Goal: Task Accomplishment & Management: Use online tool/utility

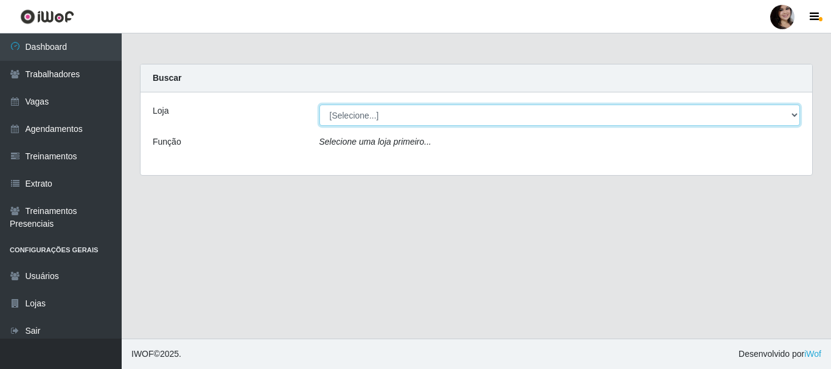
click at [791, 119] on select "[Selecione...] SuperFácil Atacado - [PERSON_NAME]" at bounding box center [559, 115] width 481 height 21
select select "399"
click at [319, 105] on select "[Selecione...] SuperFácil Atacado - [PERSON_NAME]" at bounding box center [559, 115] width 481 height 21
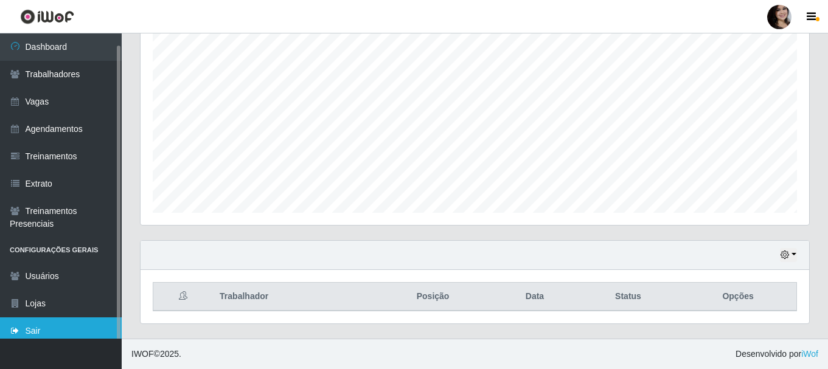
scroll to position [6, 0]
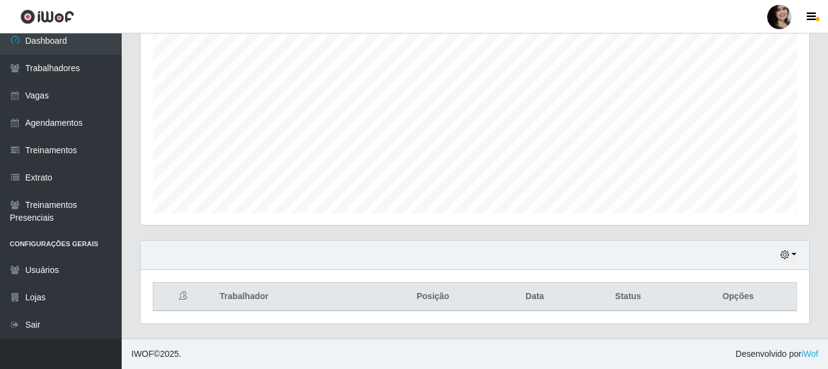
click at [185, 297] on icon at bounding box center [183, 295] width 9 height 9
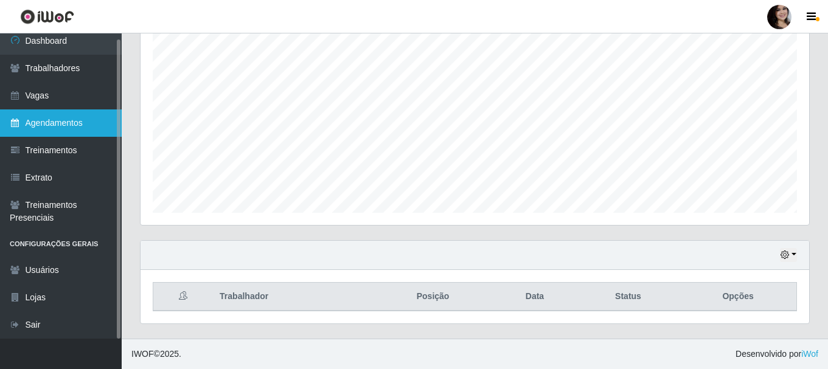
click at [88, 118] on link "Agendamentos" at bounding box center [61, 122] width 122 height 27
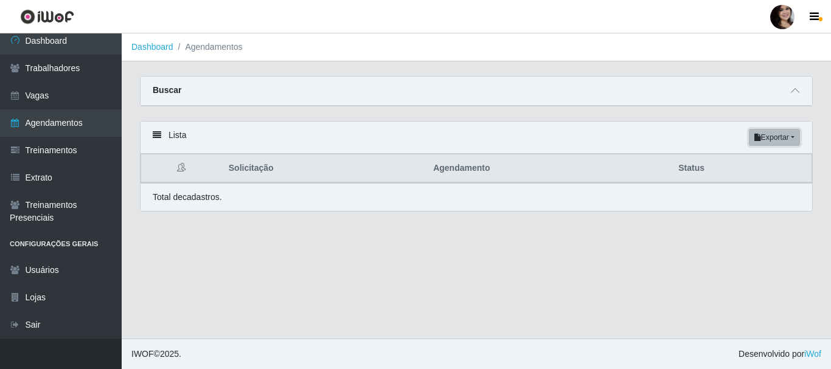
click at [765, 140] on button "Exportar" at bounding box center [774, 137] width 51 height 17
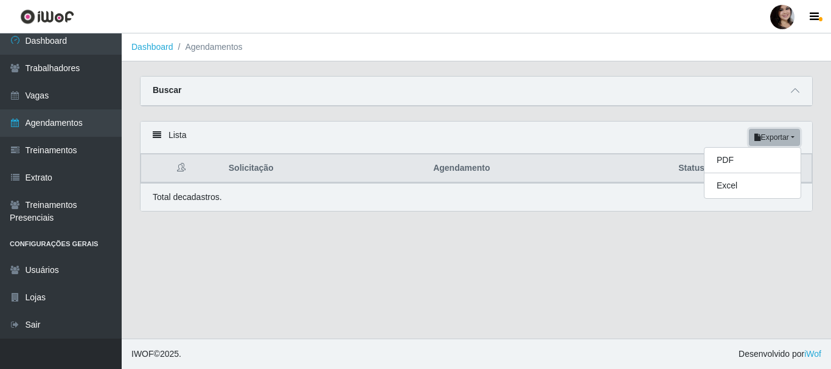
click at [765, 140] on button "Exportar" at bounding box center [774, 137] width 51 height 17
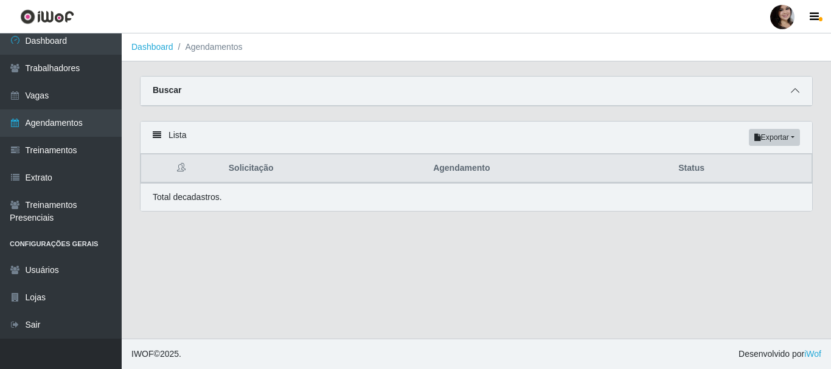
click at [797, 92] on icon at bounding box center [795, 90] width 9 height 9
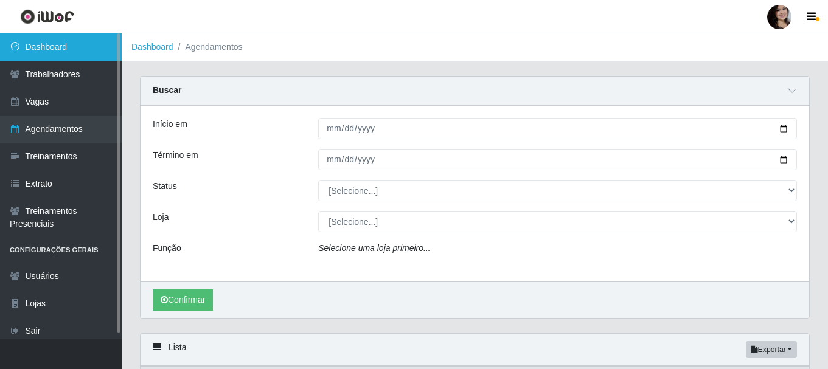
click at [64, 52] on link "Dashboard" at bounding box center [61, 46] width 122 height 27
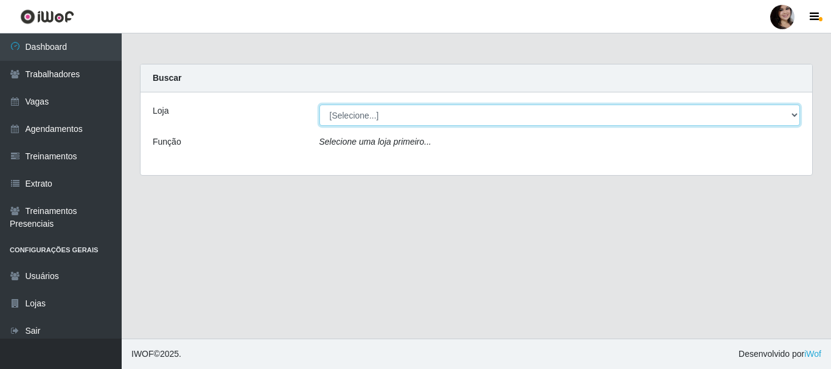
click at [796, 114] on select "[Selecione...] SuperFácil Atacado - [PERSON_NAME]" at bounding box center [559, 115] width 481 height 21
select select "399"
click at [319, 105] on select "[Selecione...] SuperFácil Atacado - [PERSON_NAME]" at bounding box center [559, 115] width 481 height 21
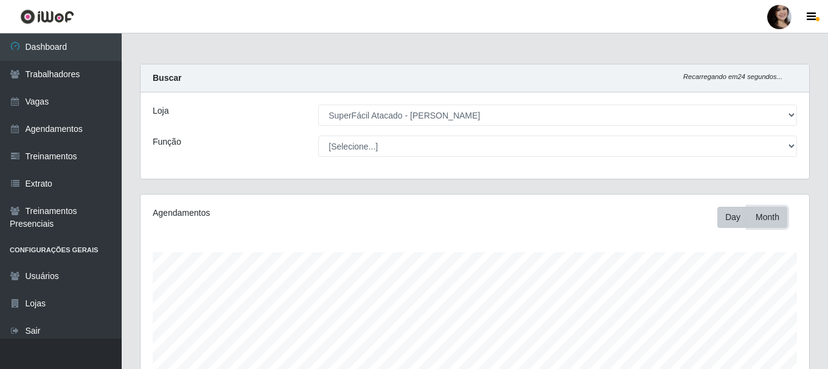
click at [770, 218] on button "Month" at bounding box center [768, 217] width 40 height 21
click at [729, 218] on button "Day" at bounding box center [732, 217] width 31 height 21
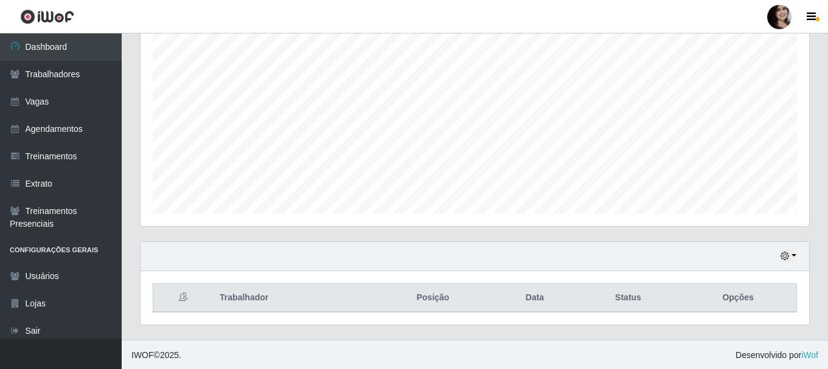
scroll to position [222, 0]
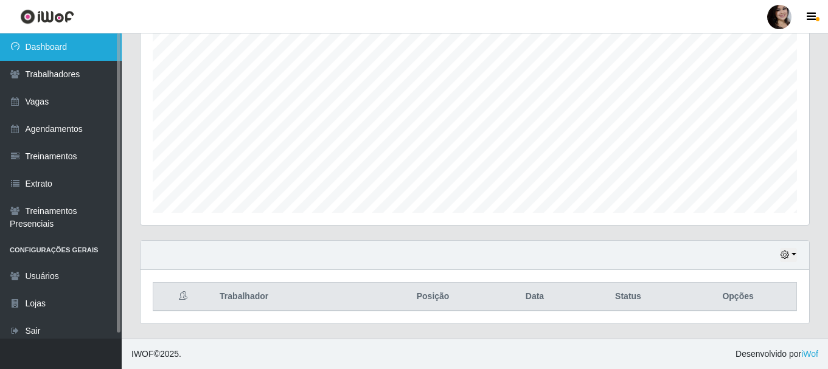
click at [27, 47] on link "Dashboard" at bounding box center [61, 46] width 122 height 27
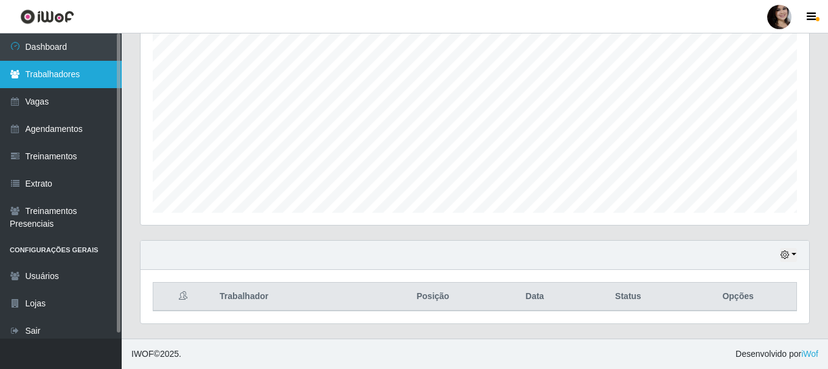
click at [41, 69] on link "Trabalhadores" at bounding box center [61, 74] width 122 height 27
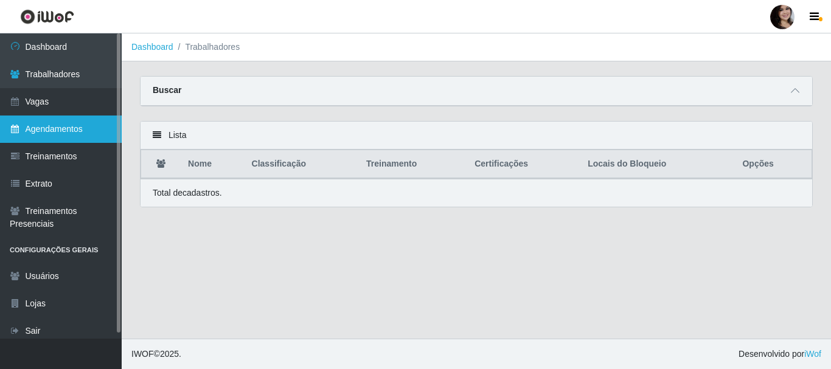
click at [33, 128] on link "Agendamentos" at bounding box center [61, 129] width 122 height 27
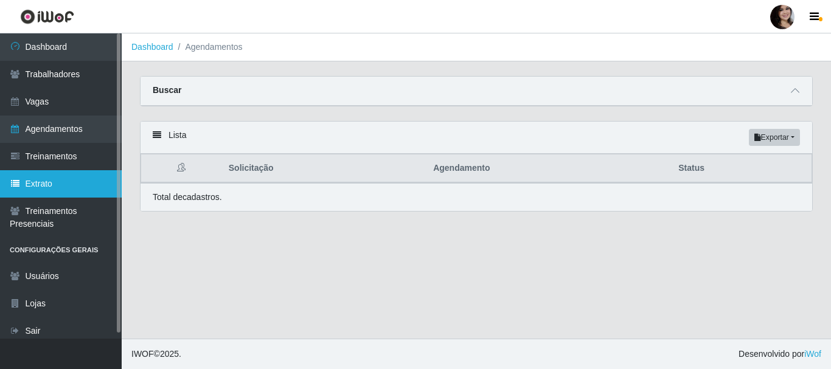
click at [51, 190] on link "Extrato" at bounding box center [61, 183] width 122 height 27
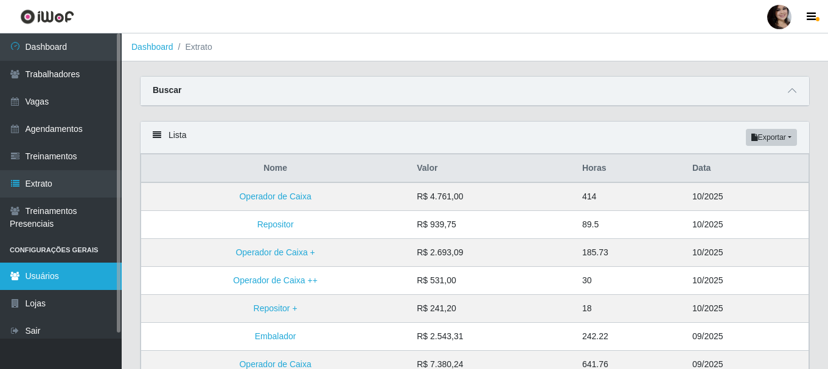
click at [48, 268] on link "Usuários" at bounding box center [61, 276] width 122 height 27
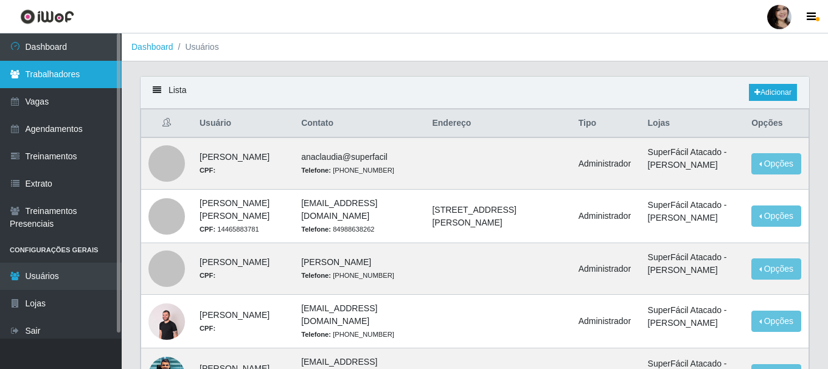
click at [72, 76] on link "Trabalhadores" at bounding box center [61, 74] width 122 height 27
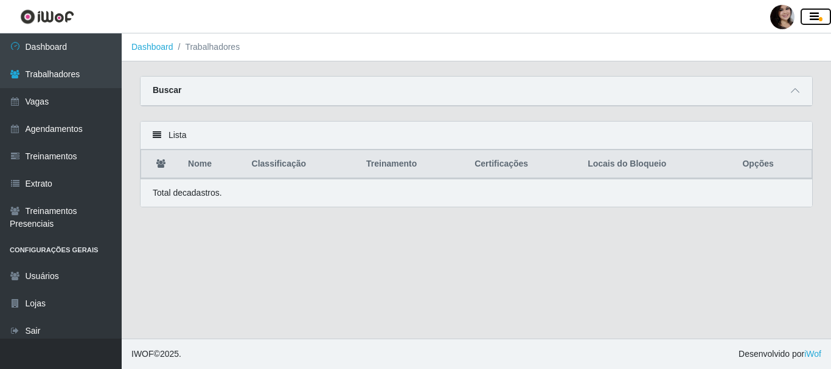
click at [811, 18] on icon "button" at bounding box center [814, 17] width 9 height 11
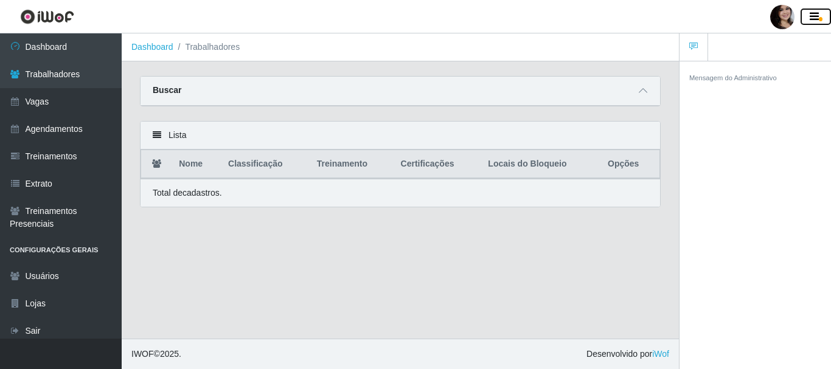
click at [811, 18] on icon "button" at bounding box center [814, 17] width 9 height 11
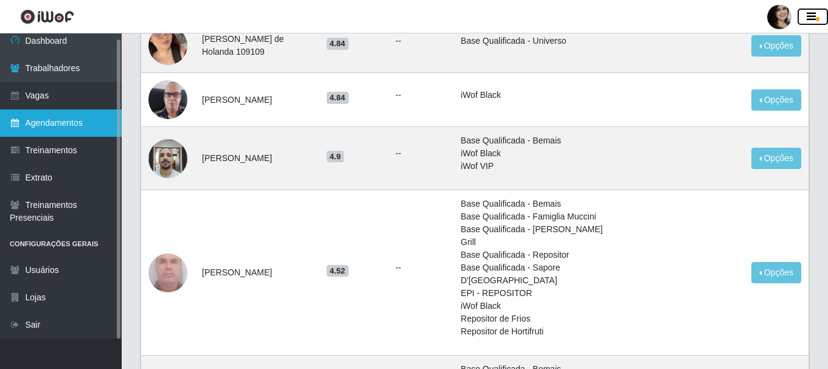
scroll to position [730, 0]
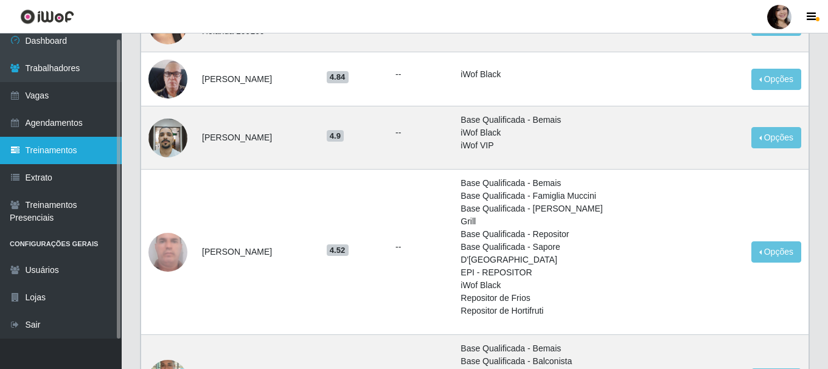
click at [50, 151] on link "Treinamentos" at bounding box center [61, 150] width 122 height 27
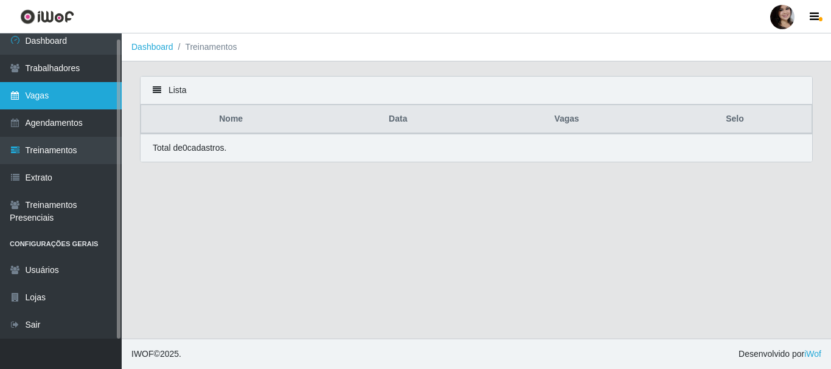
click at [35, 97] on link "Vagas" at bounding box center [61, 95] width 122 height 27
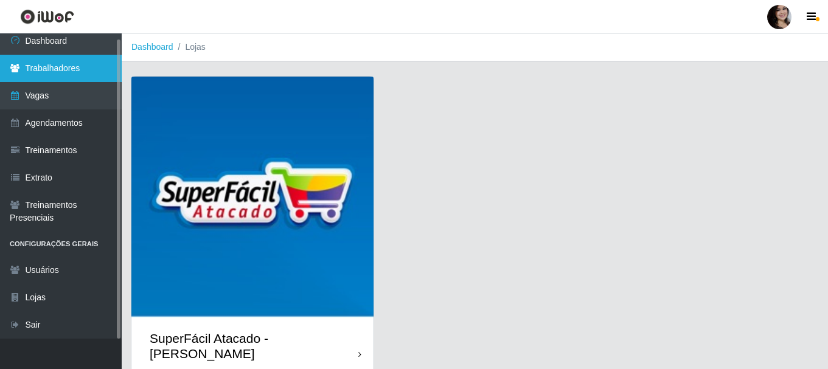
click at [46, 66] on link "Trabalhadores" at bounding box center [61, 68] width 122 height 27
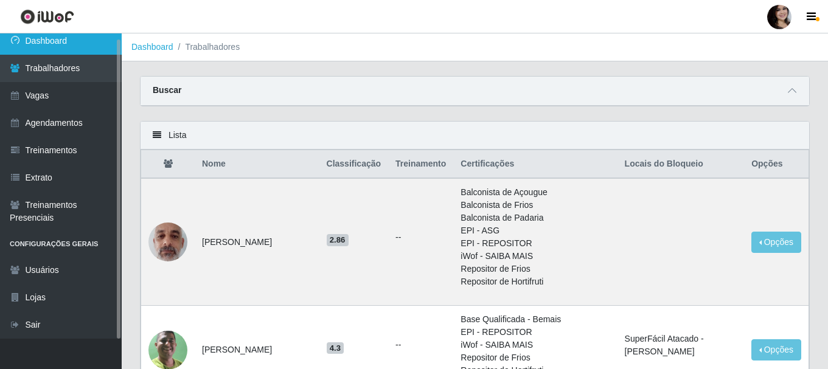
click at [56, 38] on link "Dashboard" at bounding box center [61, 40] width 122 height 27
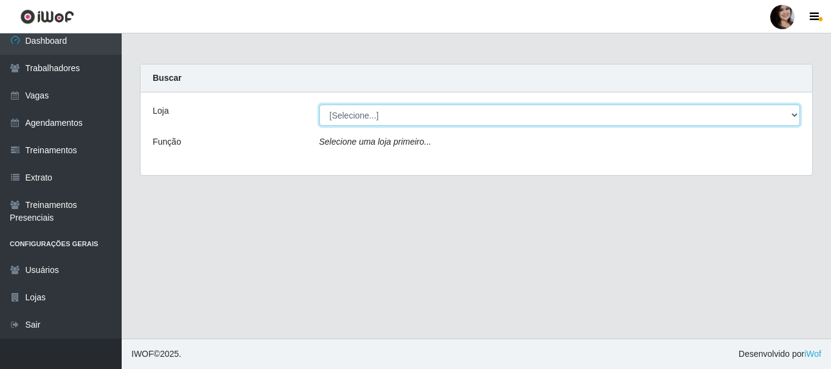
click at [794, 113] on select "[Selecione...] SuperFácil Atacado - [PERSON_NAME]" at bounding box center [559, 115] width 481 height 21
select select "399"
click at [319, 105] on select "[Selecione...] SuperFácil Atacado - [PERSON_NAME]" at bounding box center [559, 115] width 481 height 21
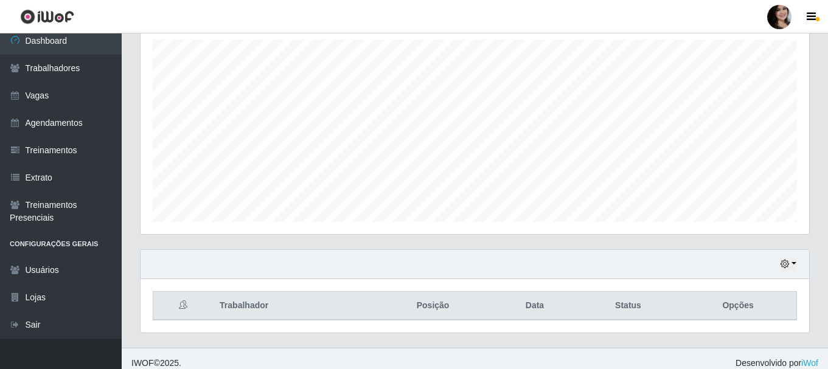
scroll to position [222, 0]
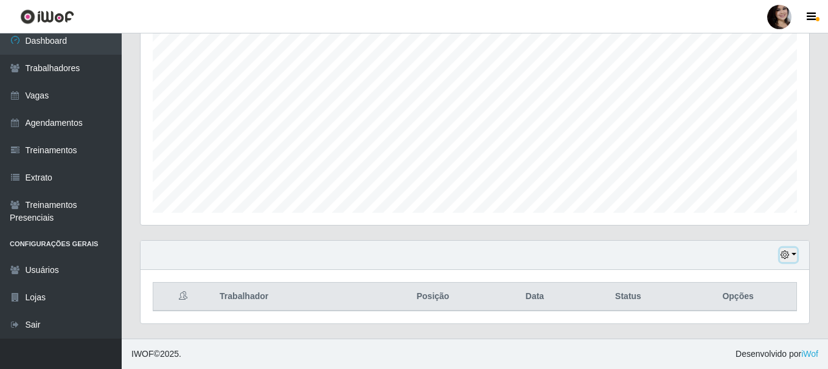
click at [793, 254] on button "button" at bounding box center [788, 255] width 17 height 14
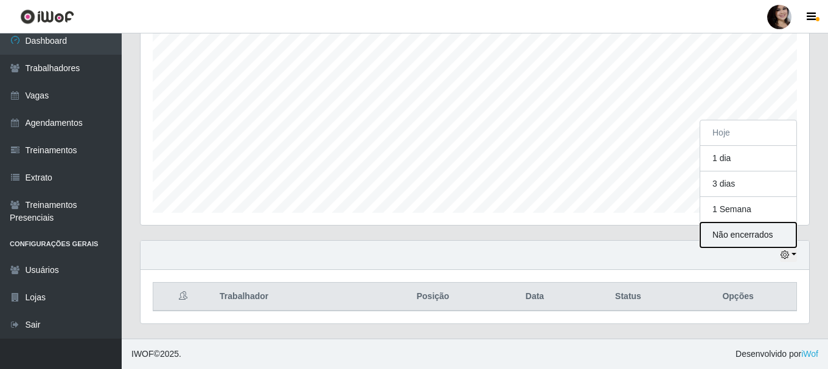
click at [753, 235] on button "Não encerrados" at bounding box center [748, 235] width 96 height 25
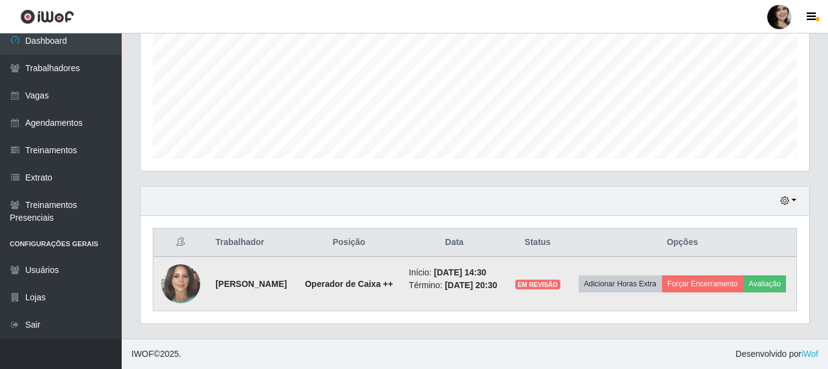
scroll to position [222, 0]
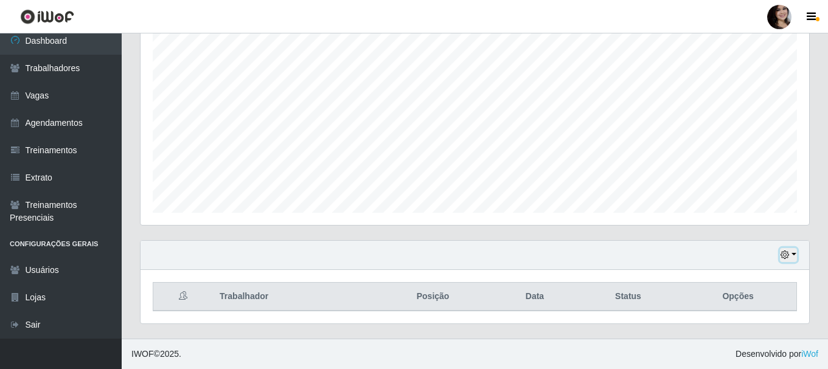
click at [793, 255] on button "button" at bounding box center [788, 255] width 17 height 14
click at [526, 30] on header "Perfil Alterar Senha Sair" at bounding box center [414, 16] width 828 height 33
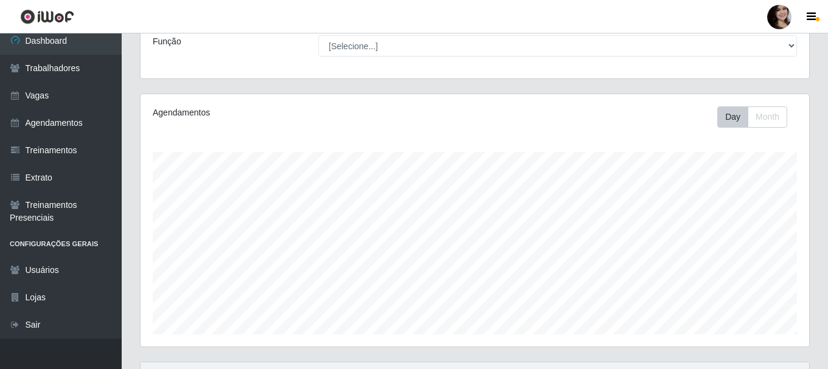
scroll to position [222, 0]
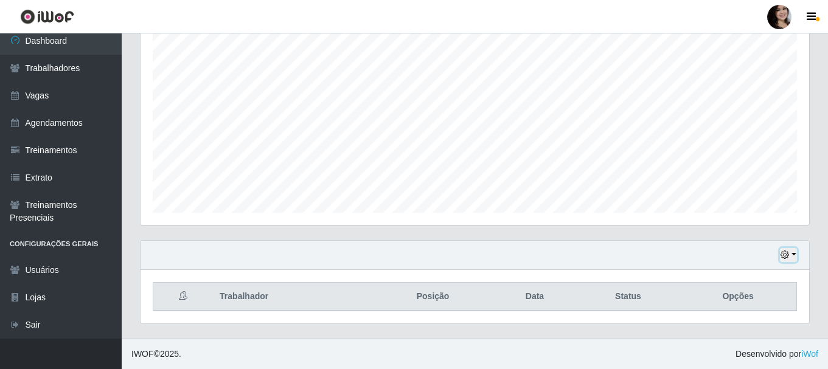
click at [793, 252] on button "button" at bounding box center [788, 255] width 17 height 14
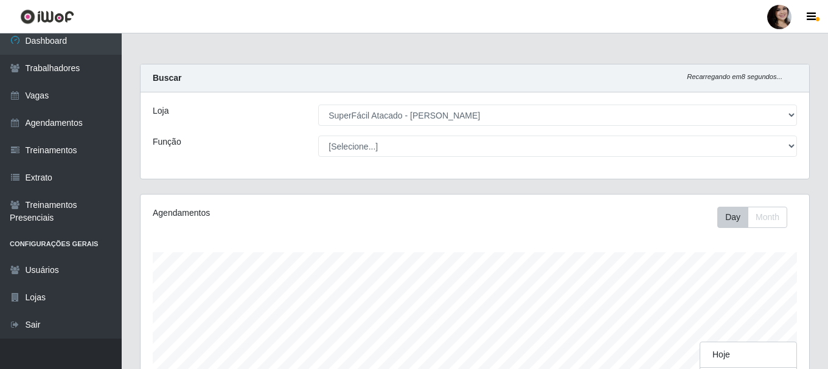
scroll to position [252, 668]
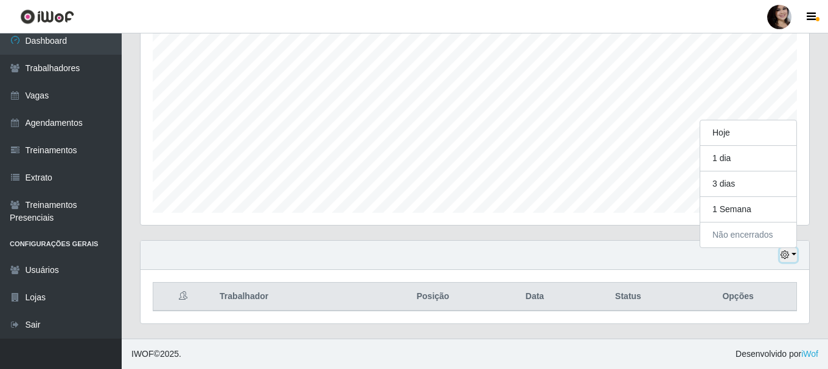
click at [790, 255] on button "button" at bounding box center [788, 255] width 17 height 14
click at [785, 255] on icon "button" at bounding box center [784, 255] width 9 height 9
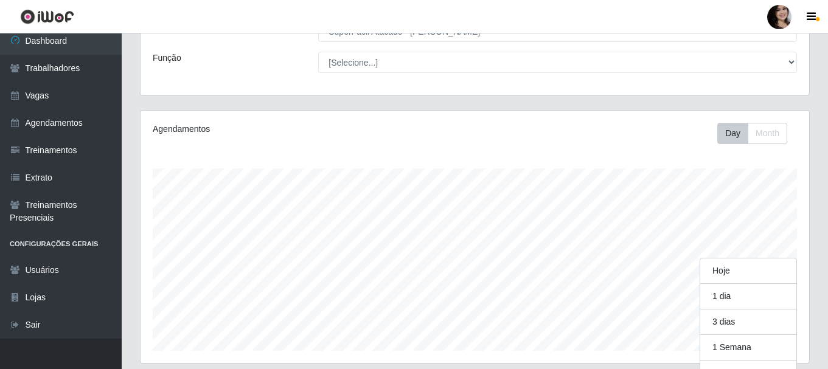
scroll to position [0, 0]
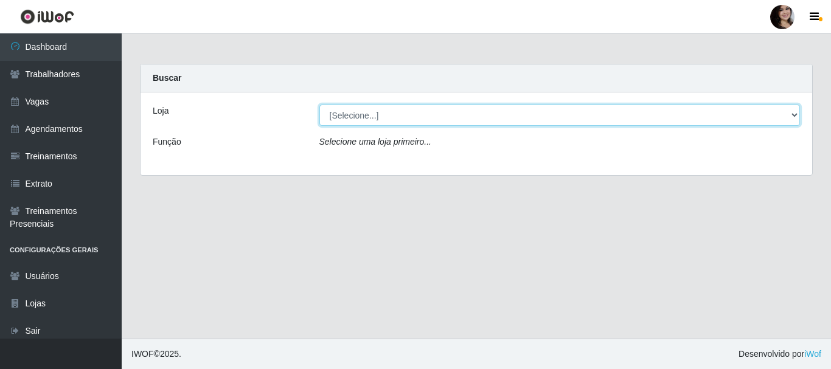
click at [791, 112] on select "[Selecione...] SuperFácil Atacado - [PERSON_NAME]" at bounding box center [559, 115] width 481 height 21
select select "399"
click at [319, 105] on select "[Selecione...] SuperFácil Atacado - [PERSON_NAME]" at bounding box center [559, 115] width 481 height 21
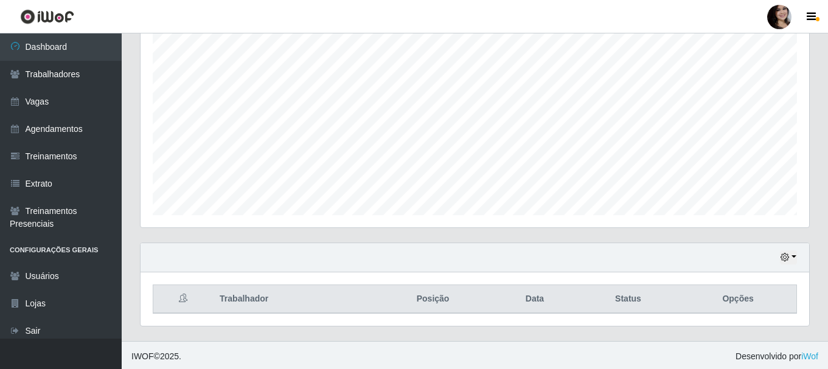
scroll to position [222, 0]
click at [790, 254] on button "button" at bounding box center [788, 255] width 17 height 14
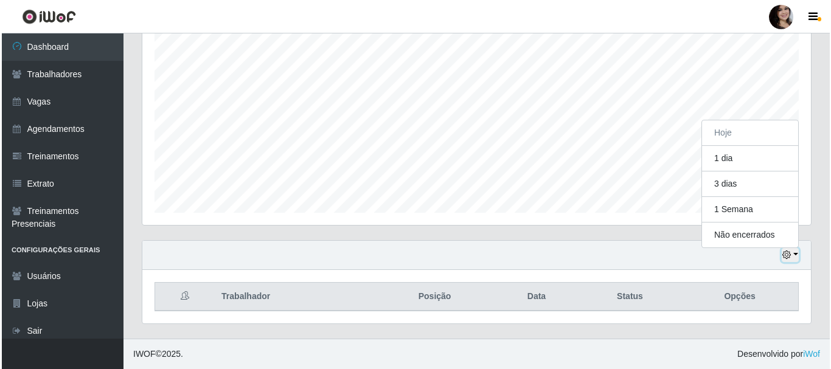
scroll to position [252, 668]
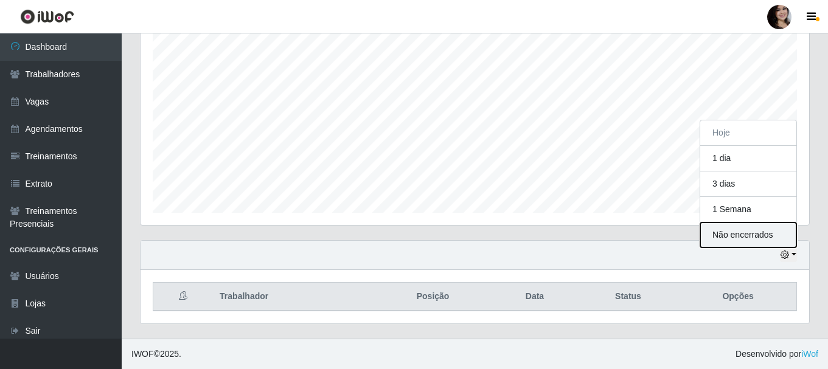
click at [752, 238] on button "Não encerrados" at bounding box center [748, 235] width 96 height 25
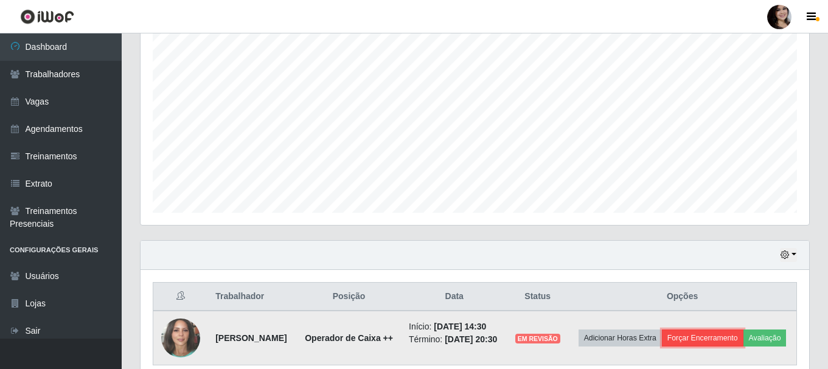
click at [737, 342] on button "Forçar Encerramento" at bounding box center [703, 338] width 82 height 17
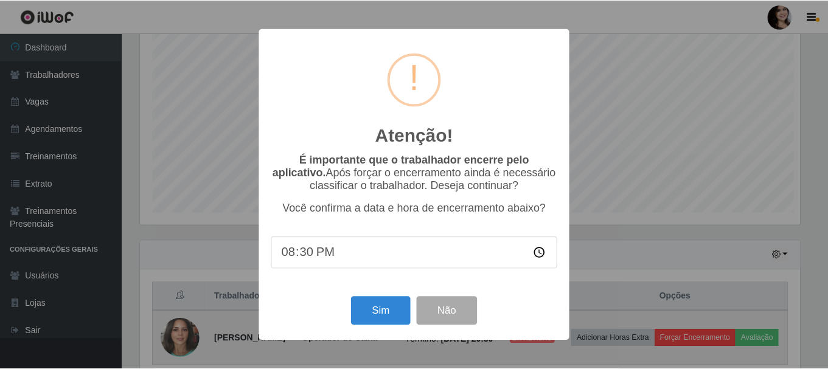
scroll to position [252, 662]
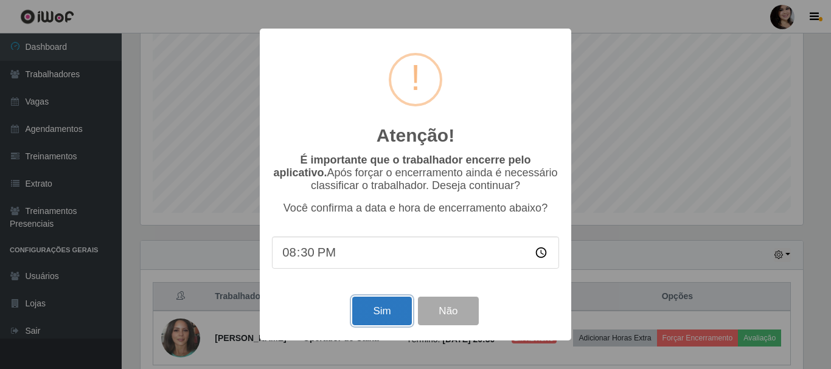
click at [387, 318] on button "Sim" at bounding box center [381, 311] width 59 height 29
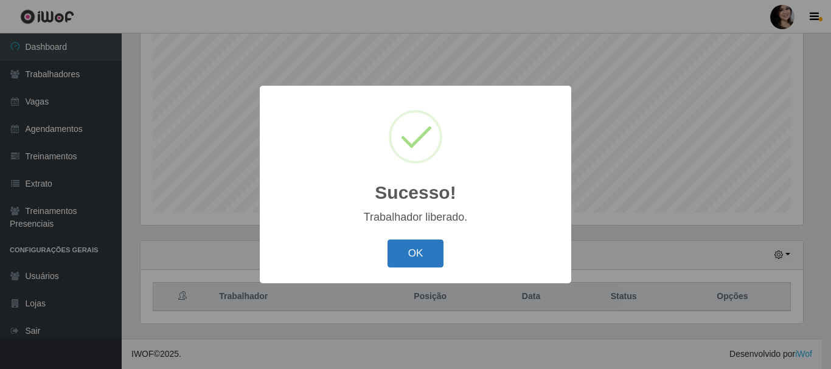
click at [417, 262] on button "OK" at bounding box center [415, 254] width 57 height 29
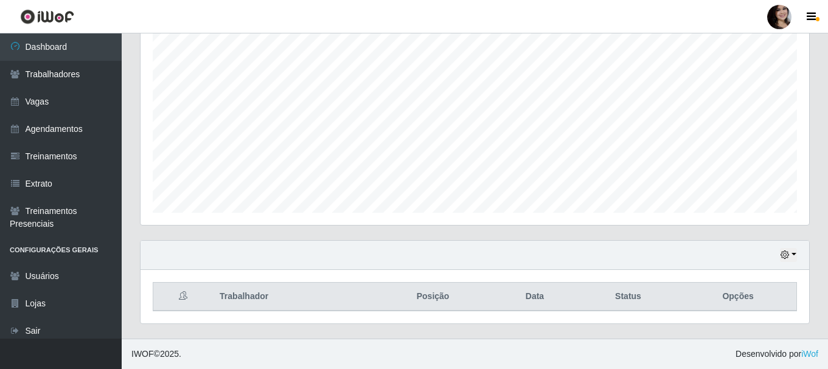
scroll to position [0, 0]
